Goal: Transaction & Acquisition: Purchase product/service

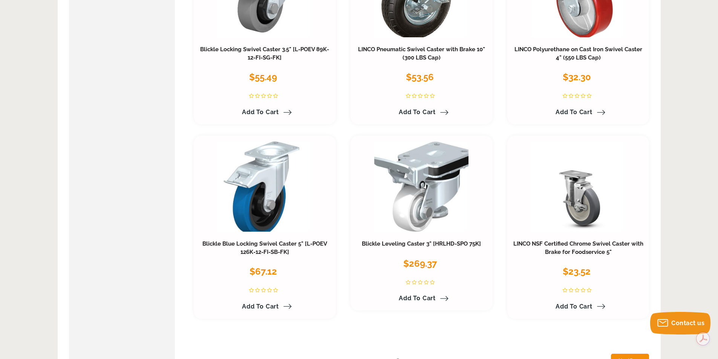
scroll to position [3769, 0]
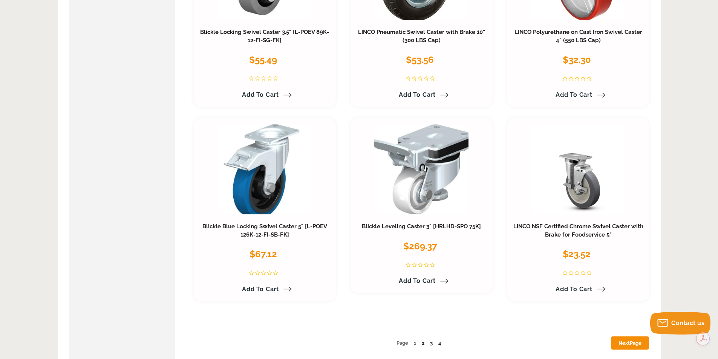
click at [421, 339] on ul "Page 1 2 3 4 Next Page" at bounding box center [422, 343] width 456 height 8
click at [422, 340] on link "2" at bounding box center [423, 343] width 3 height 6
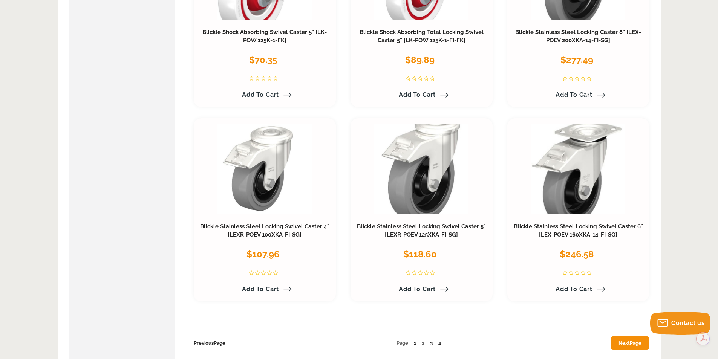
scroll to position [3807, 0]
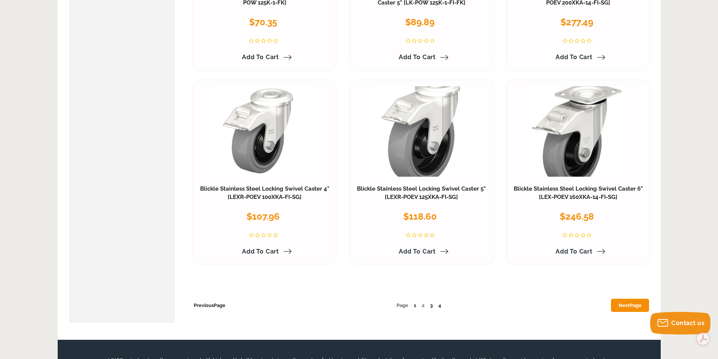
click at [432, 303] on link "3" at bounding box center [431, 306] width 3 height 6
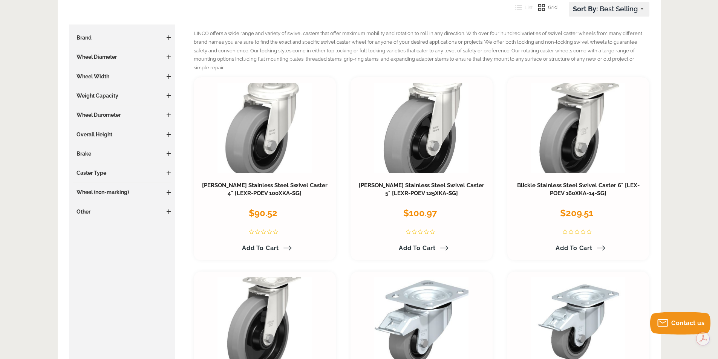
scroll to position [106, 0]
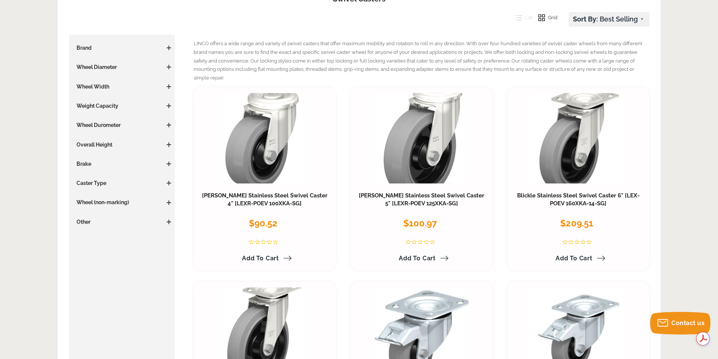
click at [92, 185] on h3 "Caster Type" at bounding box center [122, 183] width 99 height 8
click at [95, 184] on h3 "Caster Type" at bounding box center [122, 183] width 99 height 8
click at [105, 65] on h3 "Wheel Diameter" at bounding box center [122, 67] width 99 height 8
click at [104, 89] on h3 "Wheel Width" at bounding box center [122, 87] width 99 height 8
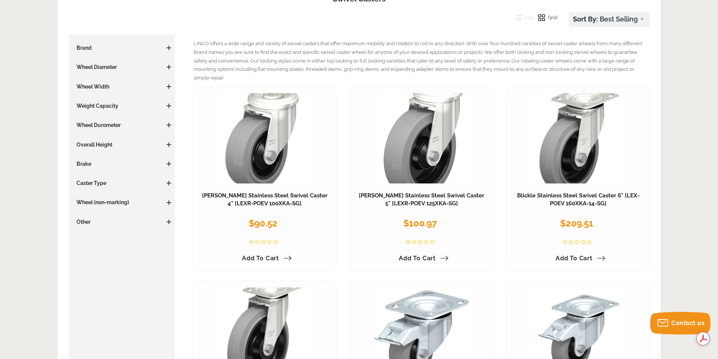
click at [167, 182] on span at bounding box center [169, 183] width 5 height 5
click at [100, 227] on li "Swivel (137)" at bounding box center [122, 231] width 99 height 11
click at [100, 231] on li "Swivel (137)" at bounding box center [122, 231] width 99 height 11
click at [100, 232] on span "(137)" at bounding box center [97, 231] width 11 height 6
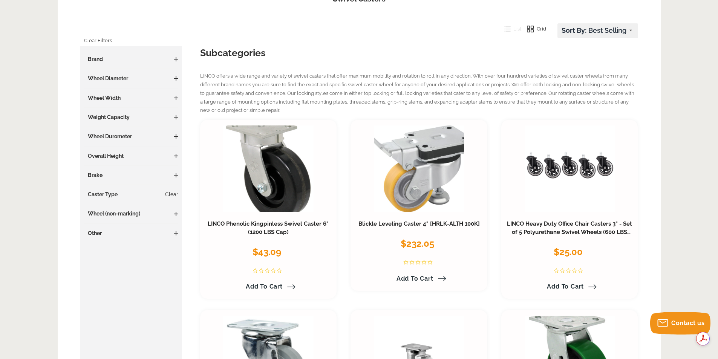
click at [176, 98] on span at bounding box center [176, 98] width 5 height 1
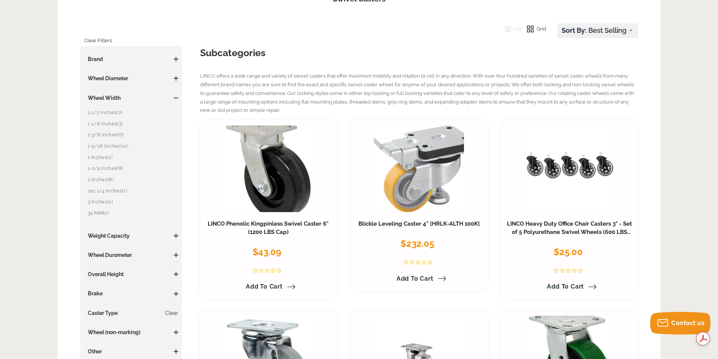
click at [104, 182] on link "2 Inches (8)" at bounding box center [133, 180] width 91 height 8
